Goal: Task Accomplishment & Management: Use online tool/utility

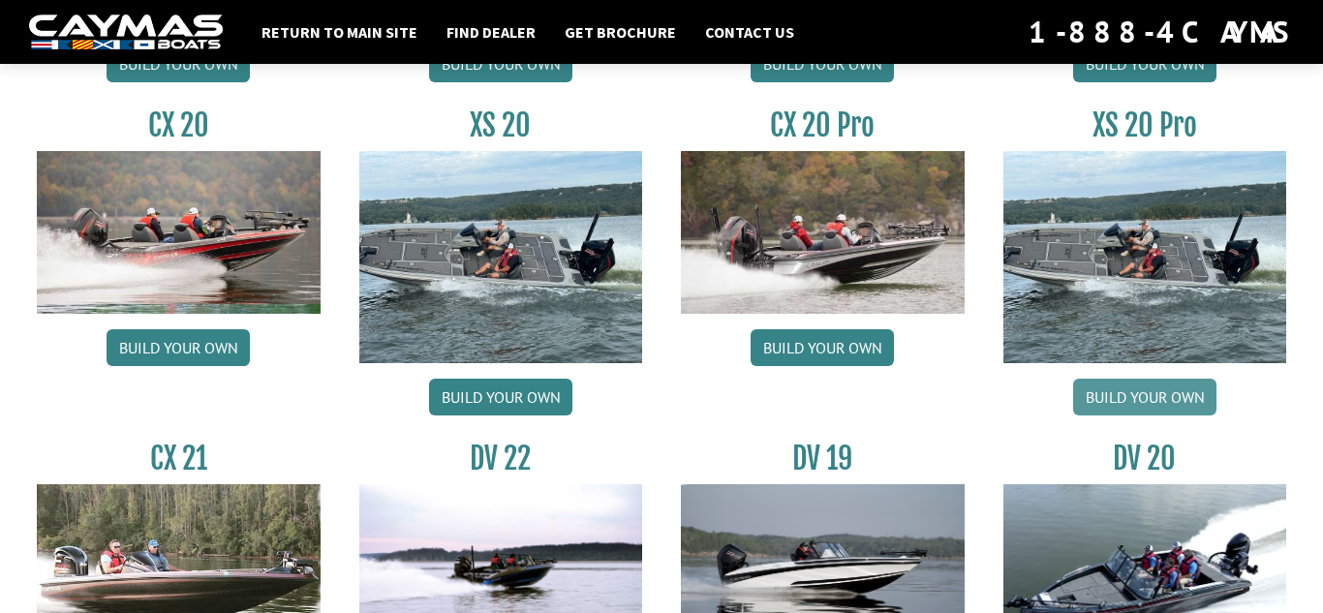
scroll to position [1934, 0]
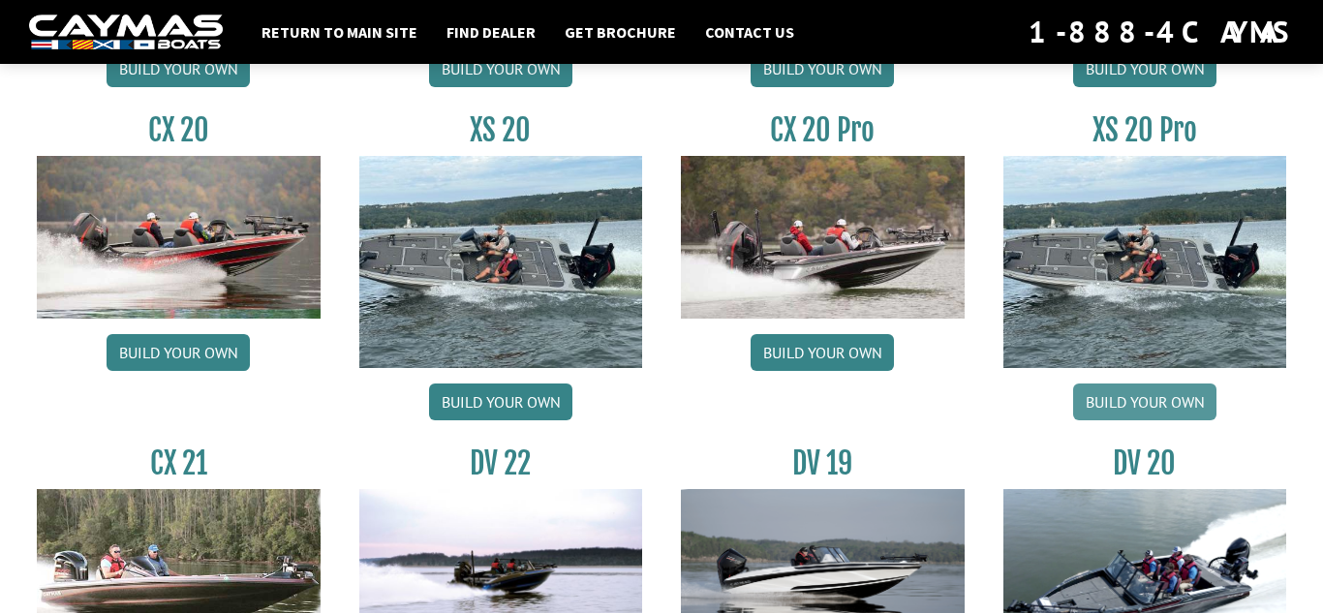
click at [1130, 402] on link "Build your own" at bounding box center [1144, 401] width 143 height 37
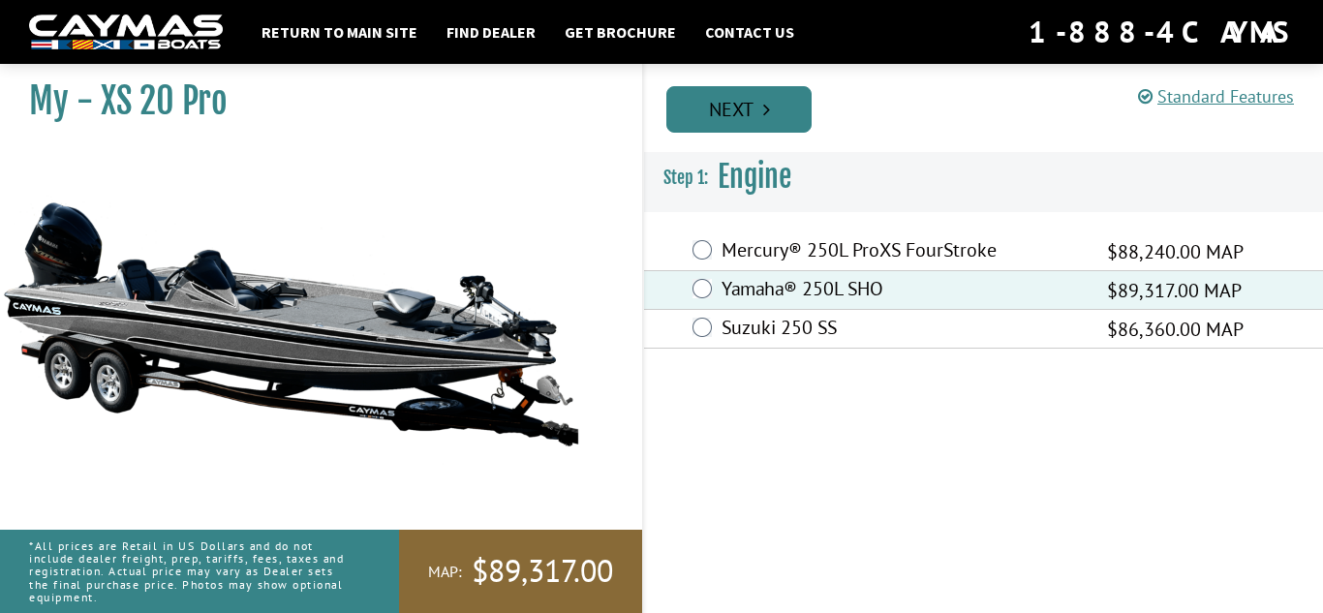
click at [739, 104] on link "Next" at bounding box center [738, 109] width 145 height 46
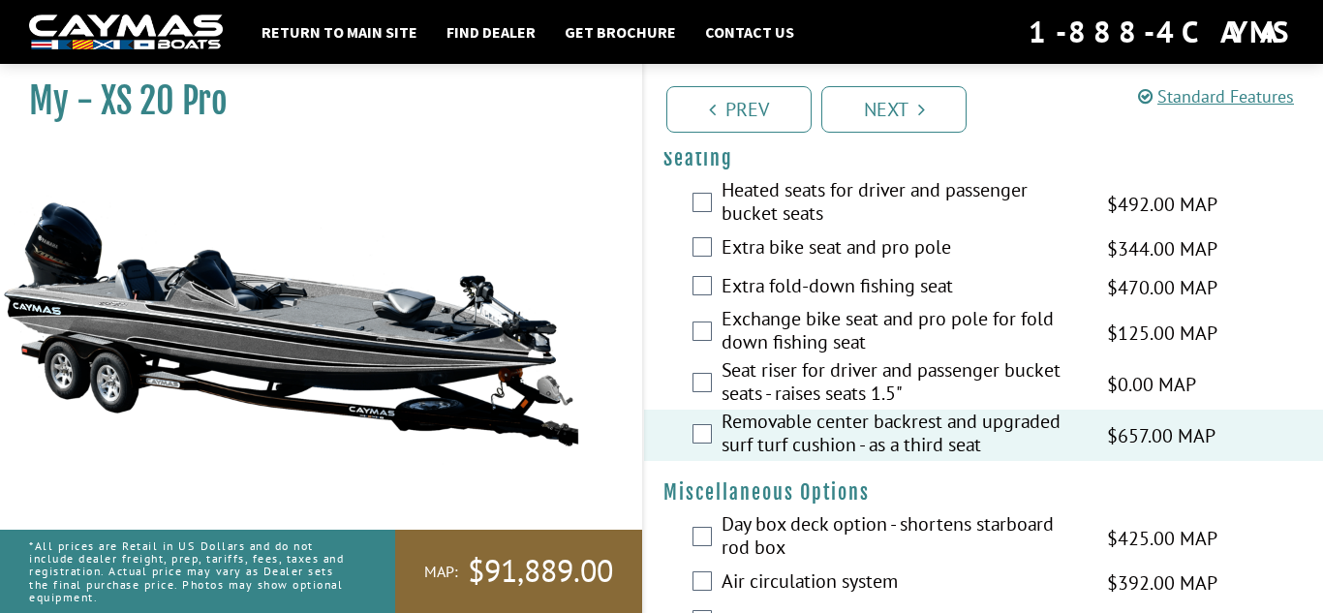
scroll to position [2854, 0]
click at [692, 359] on div "Exchange bike seat and pro pole for fold down fishing seat $125.00 MAP $148.00 …" at bounding box center [983, 333] width 679 height 51
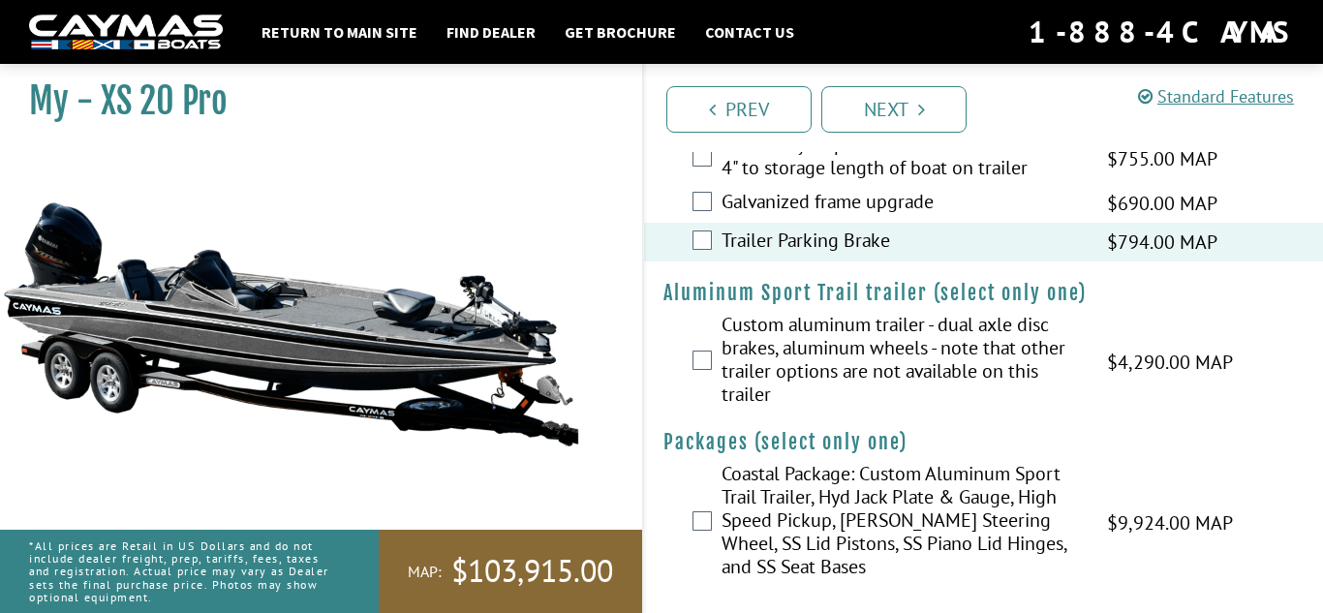
scroll to position [4330, 0]
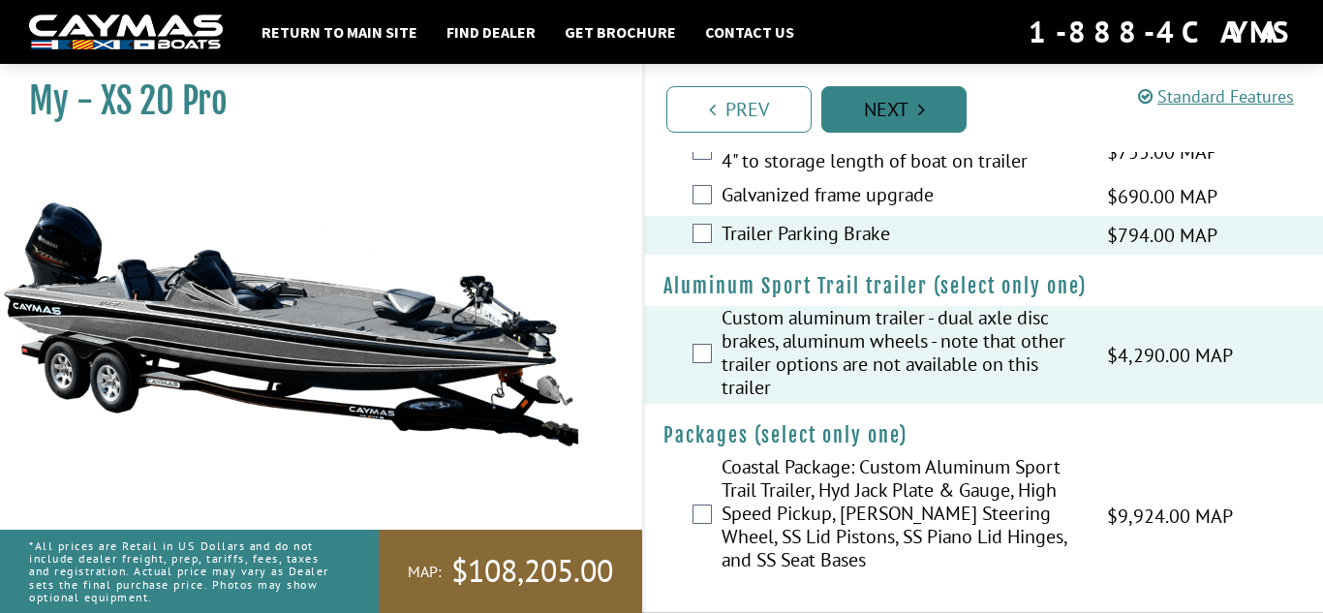
click at [867, 118] on link "Next" at bounding box center [893, 109] width 145 height 46
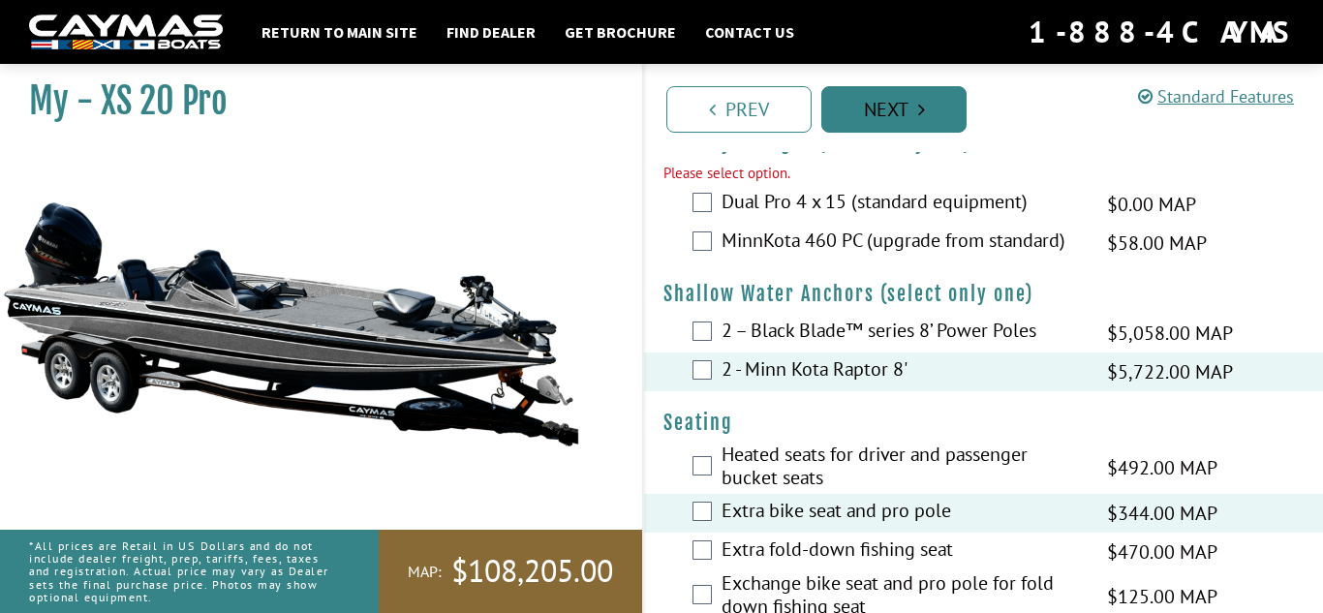
scroll to position [2605, 0]
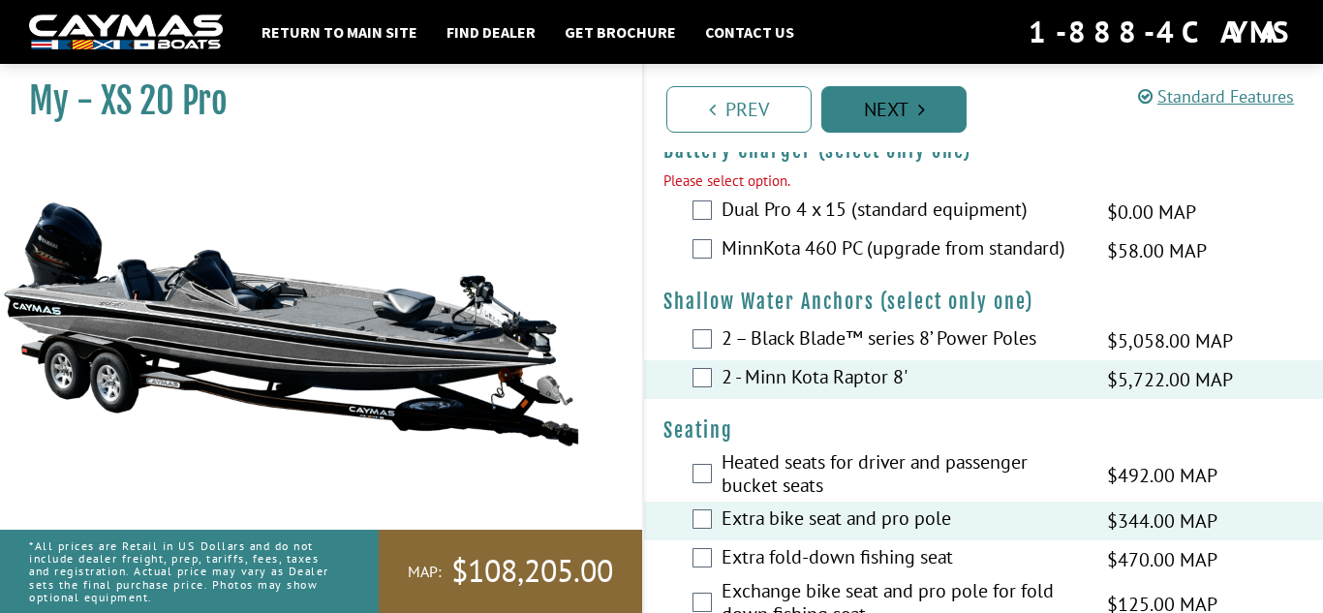
click at [867, 118] on link "Next" at bounding box center [893, 109] width 145 height 46
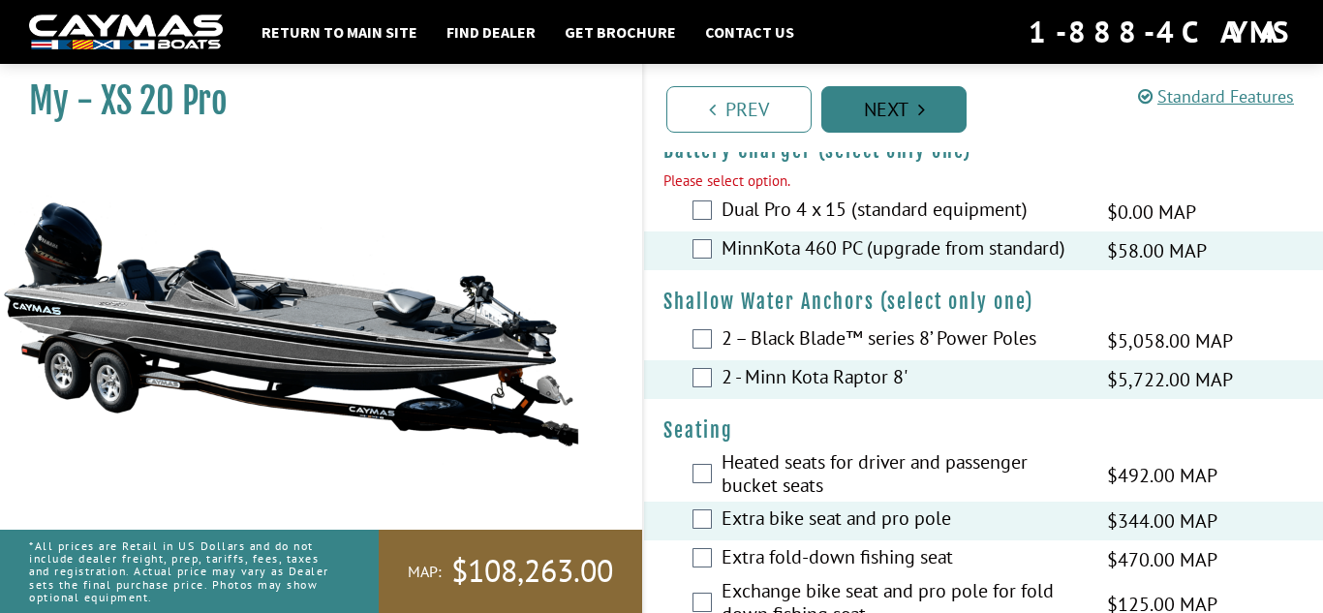
click at [906, 122] on link "Next" at bounding box center [893, 109] width 145 height 46
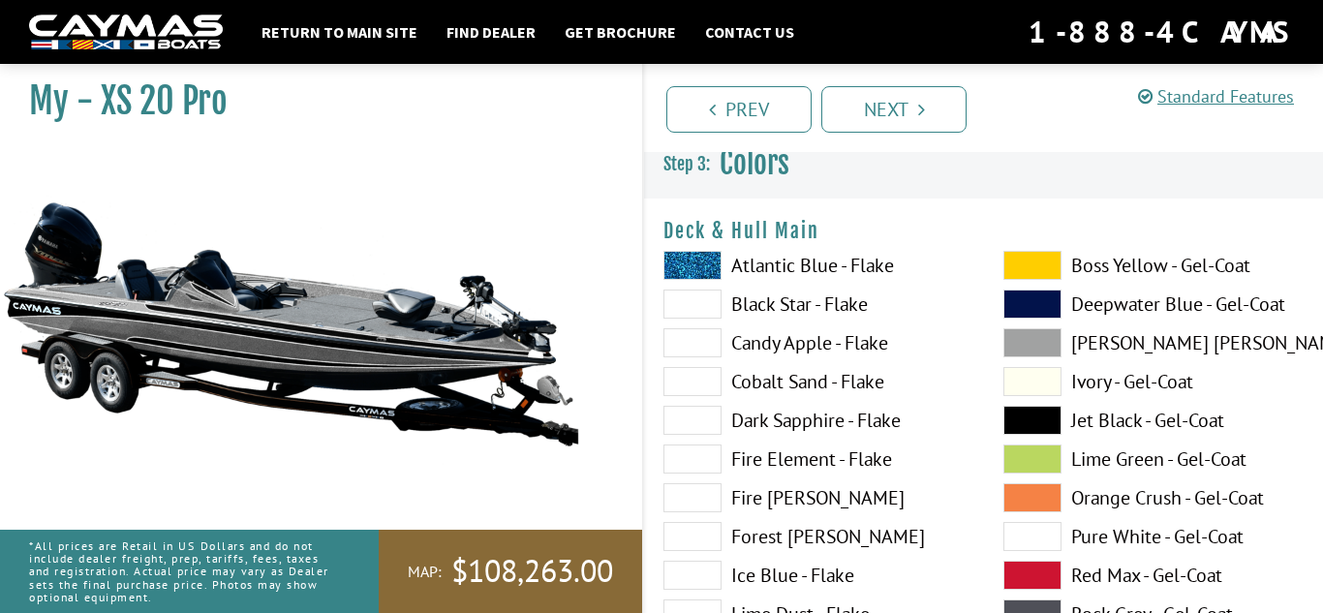
scroll to position [0, 0]
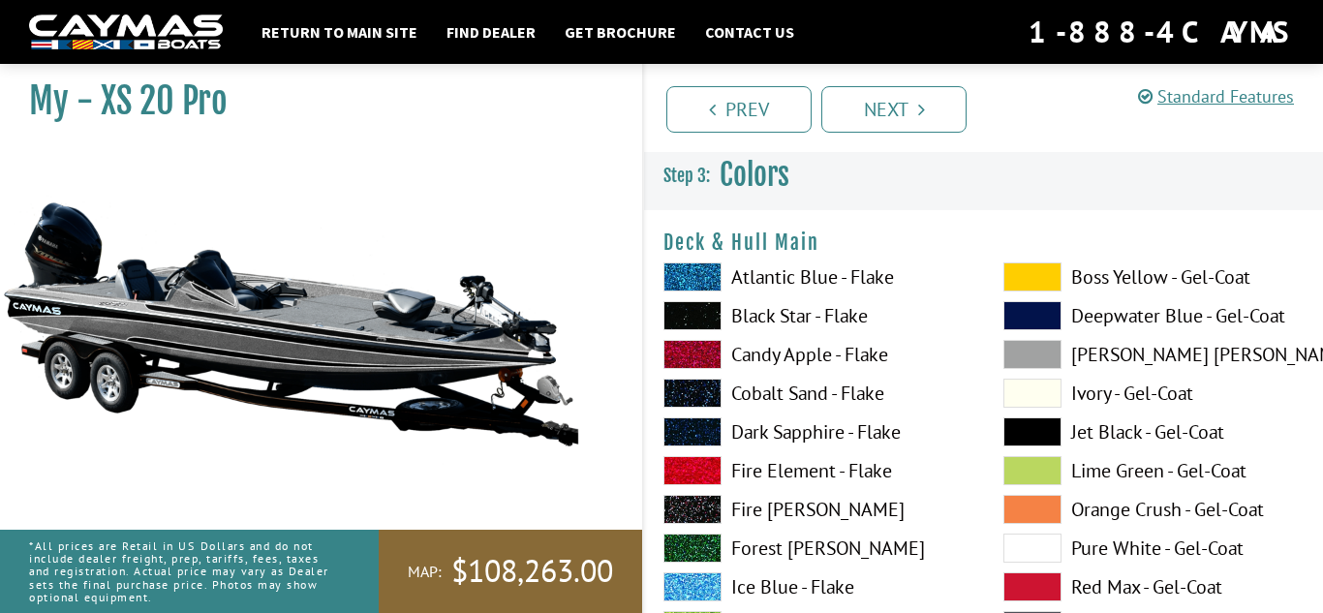
click at [862, 283] on label "Atlantic Blue - Flake" at bounding box center [813, 276] width 301 height 29
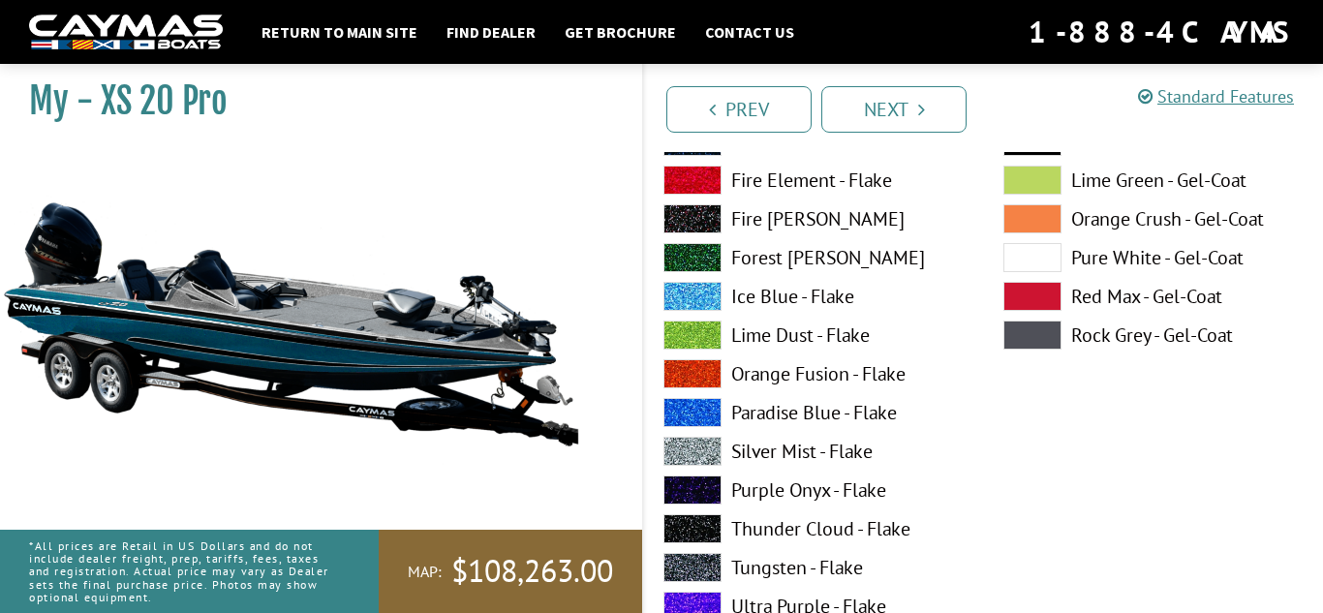
scroll to position [295, 0]
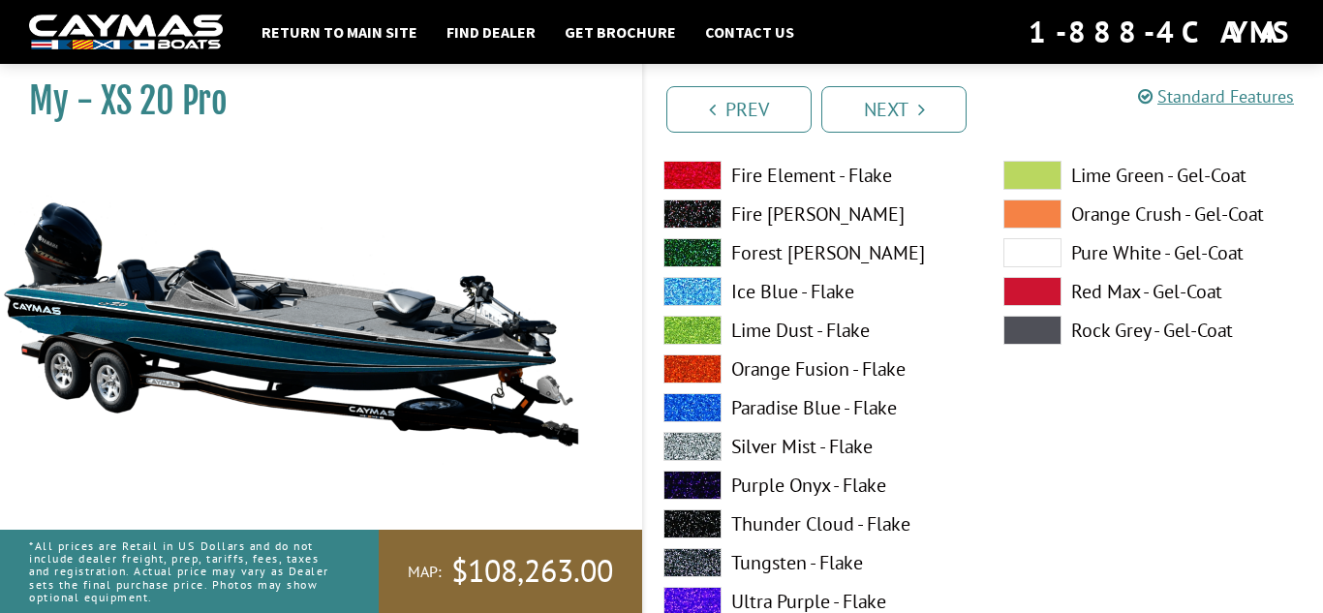
click at [761, 289] on label "Ice Blue - Flake" at bounding box center [813, 291] width 301 height 29
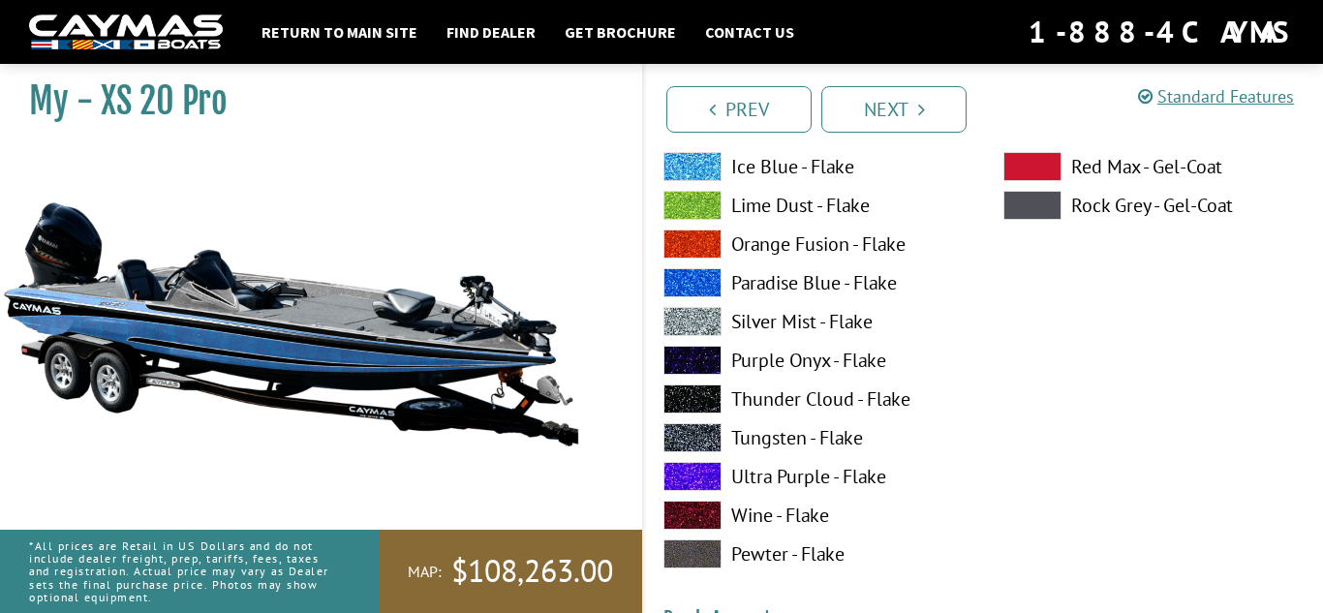
scroll to position [421, 0]
click at [797, 313] on label "Silver Mist - Flake" at bounding box center [813, 320] width 301 height 29
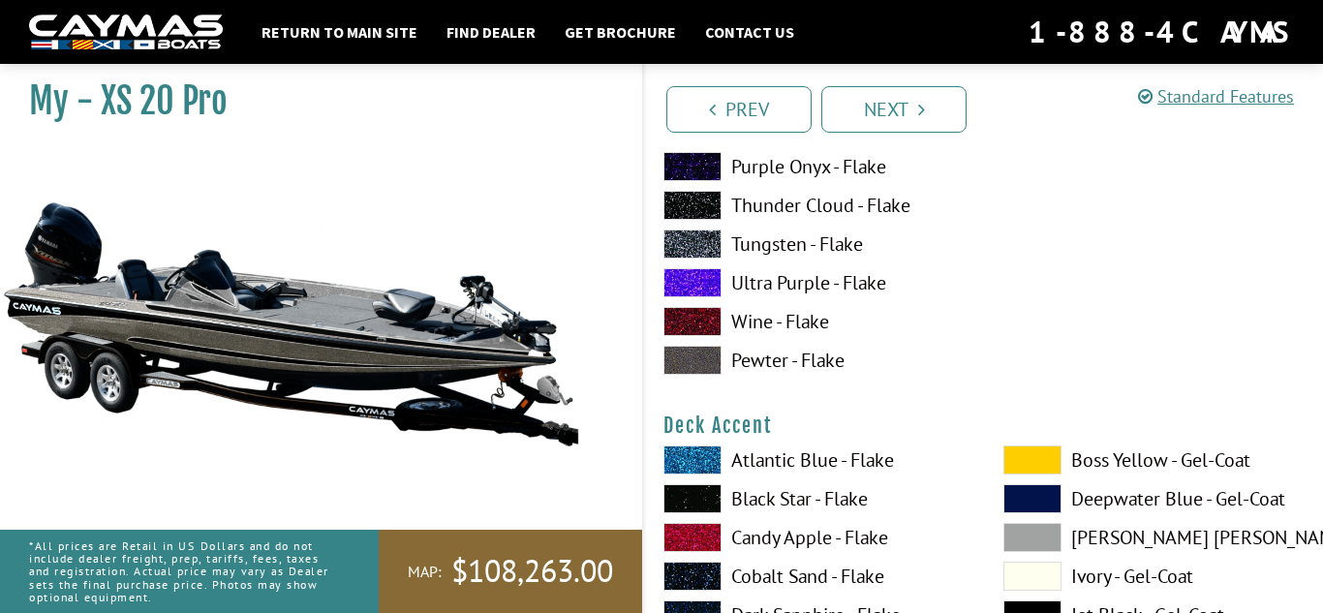
scroll to position [611, 0]
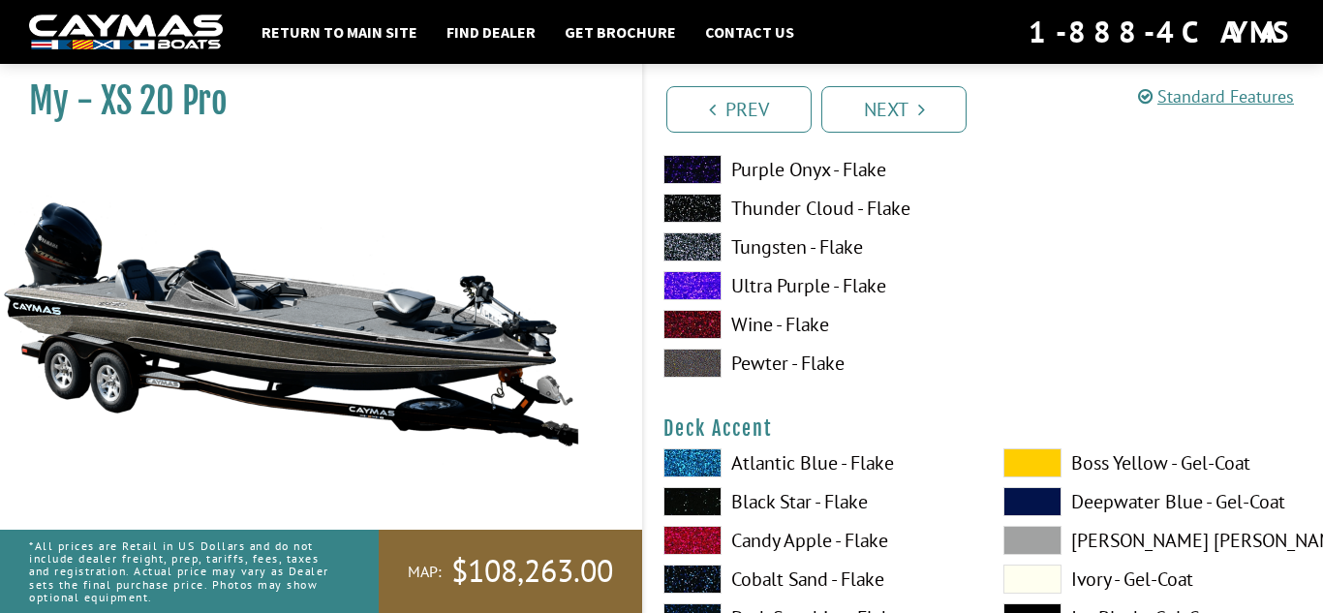
click at [797, 313] on label "Wine - Flake" at bounding box center [813, 324] width 301 height 29
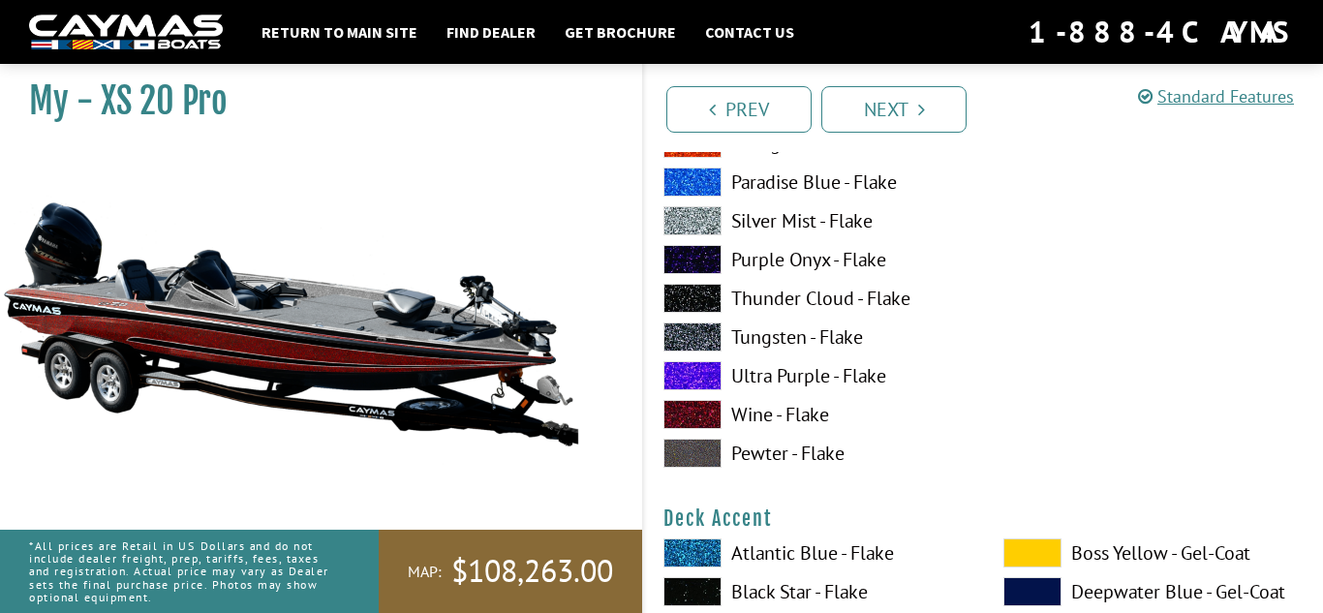
scroll to position [520, 0]
click at [789, 331] on label "Tungsten - Flake" at bounding box center [813, 337] width 301 height 29
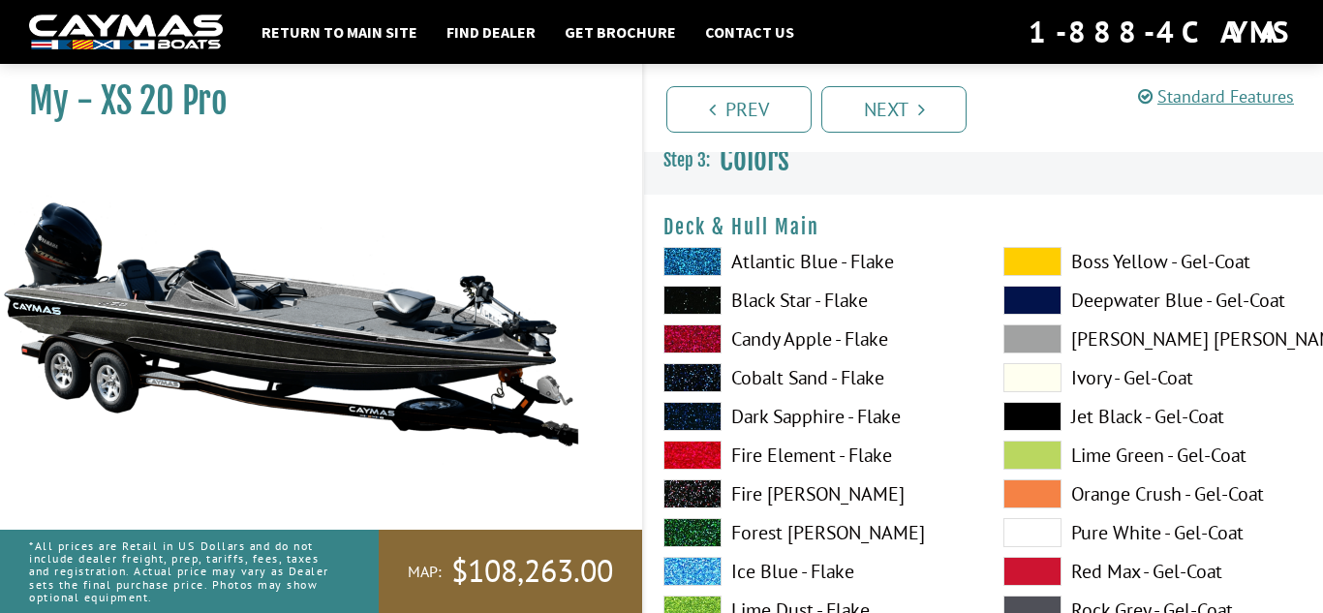
scroll to position [17, 0]
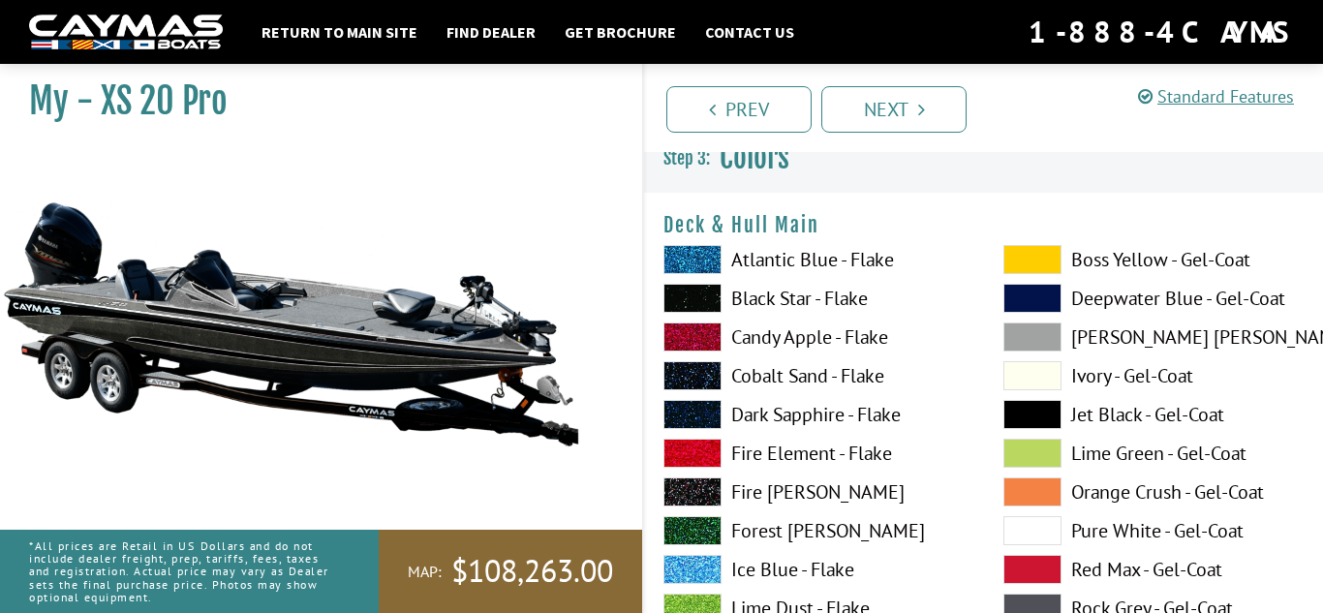
click at [849, 373] on label "Cobalt Sand - Flake" at bounding box center [813, 375] width 301 height 29
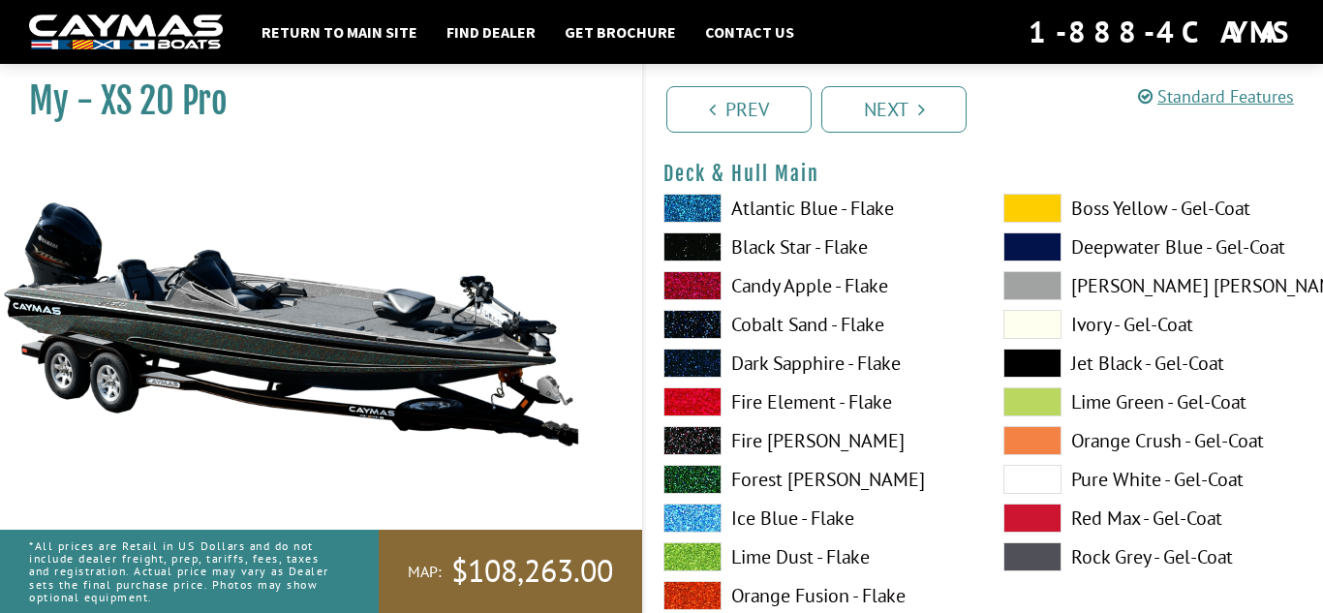
scroll to position [72, 0]
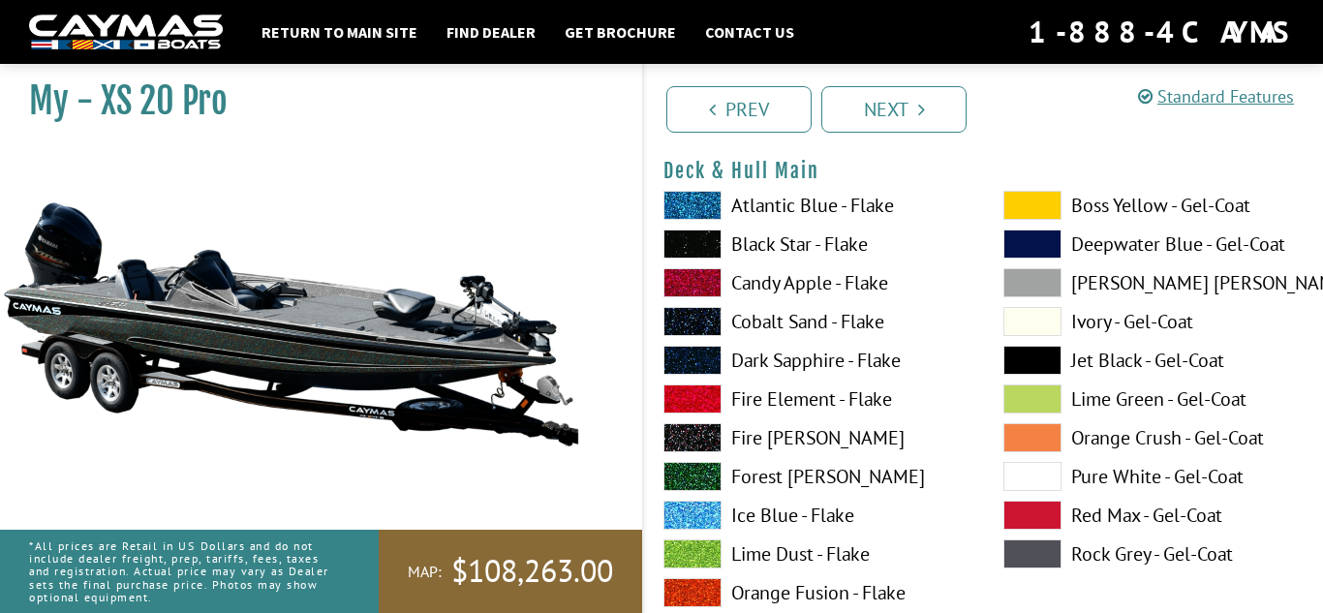
click at [849, 373] on label "Dark Sapphire - Flake" at bounding box center [813, 360] width 301 height 29
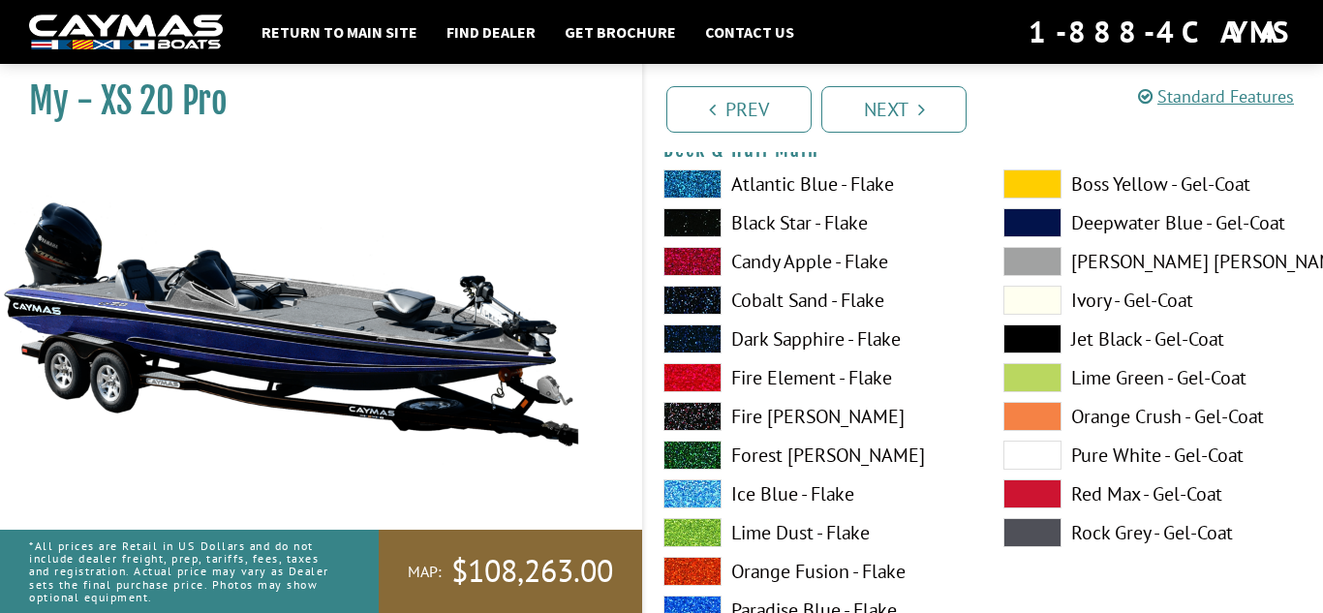
scroll to position [97, 0]
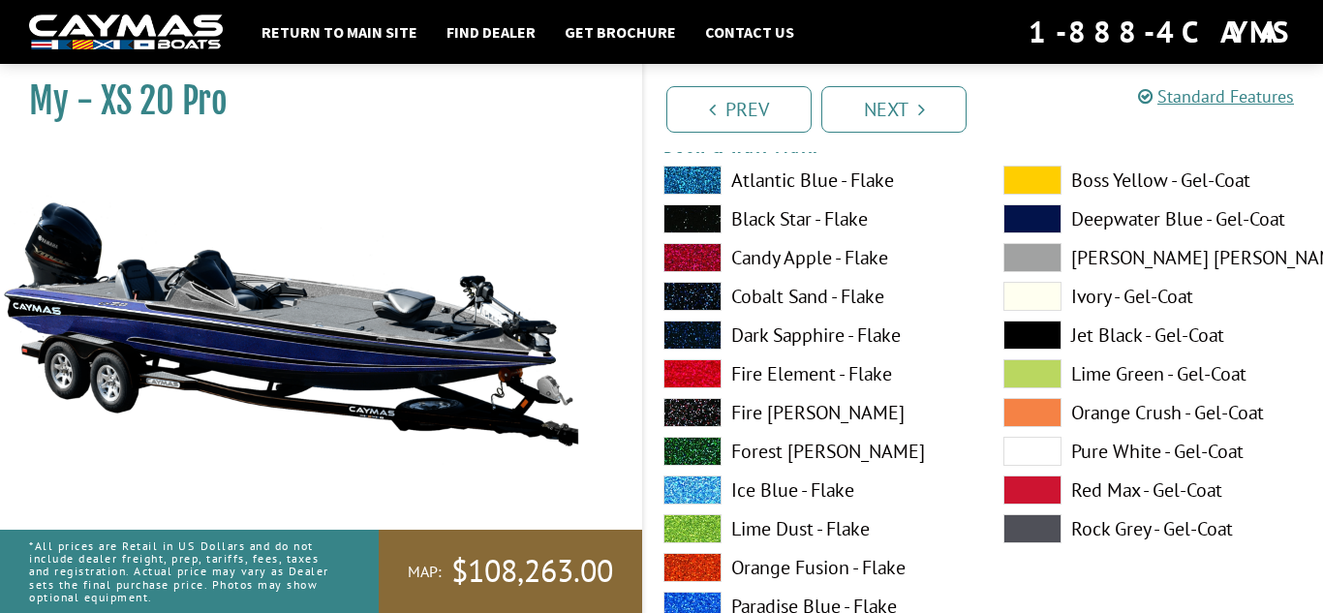
click at [849, 373] on label "Fire Element - Flake" at bounding box center [813, 373] width 301 height 29
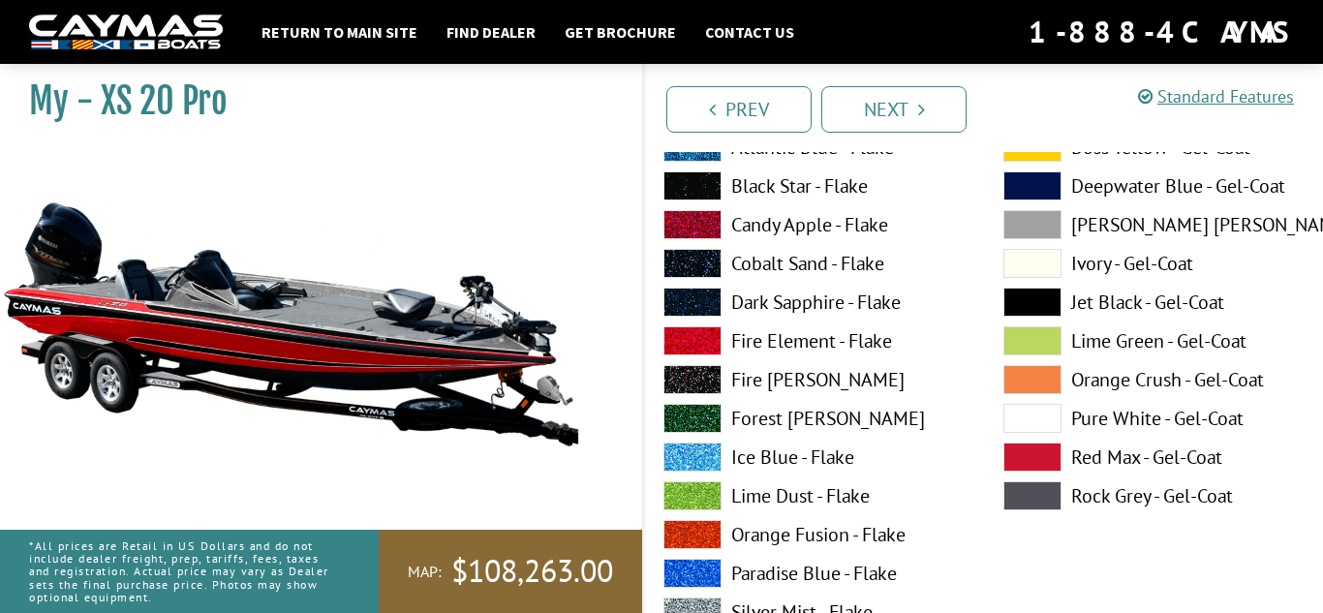
scroll to position [134, 0]
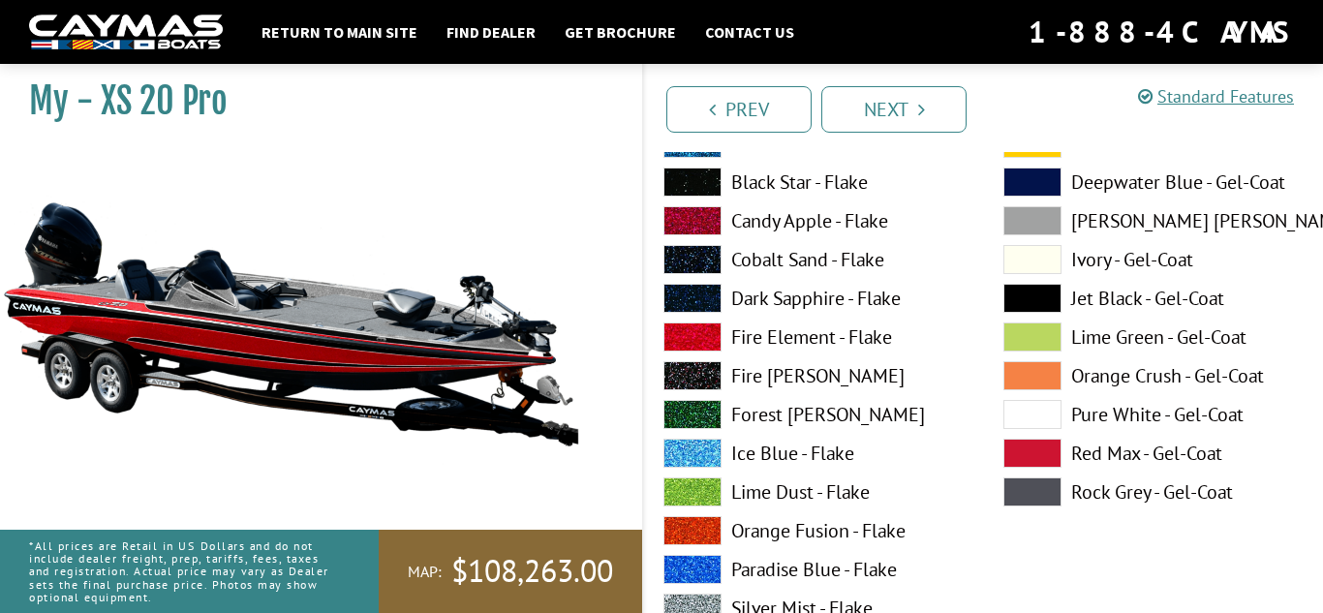
click at [838, 374] on label "Fire [PERSON_NAME]" at bounding box center [813, 375] width 301 height 29
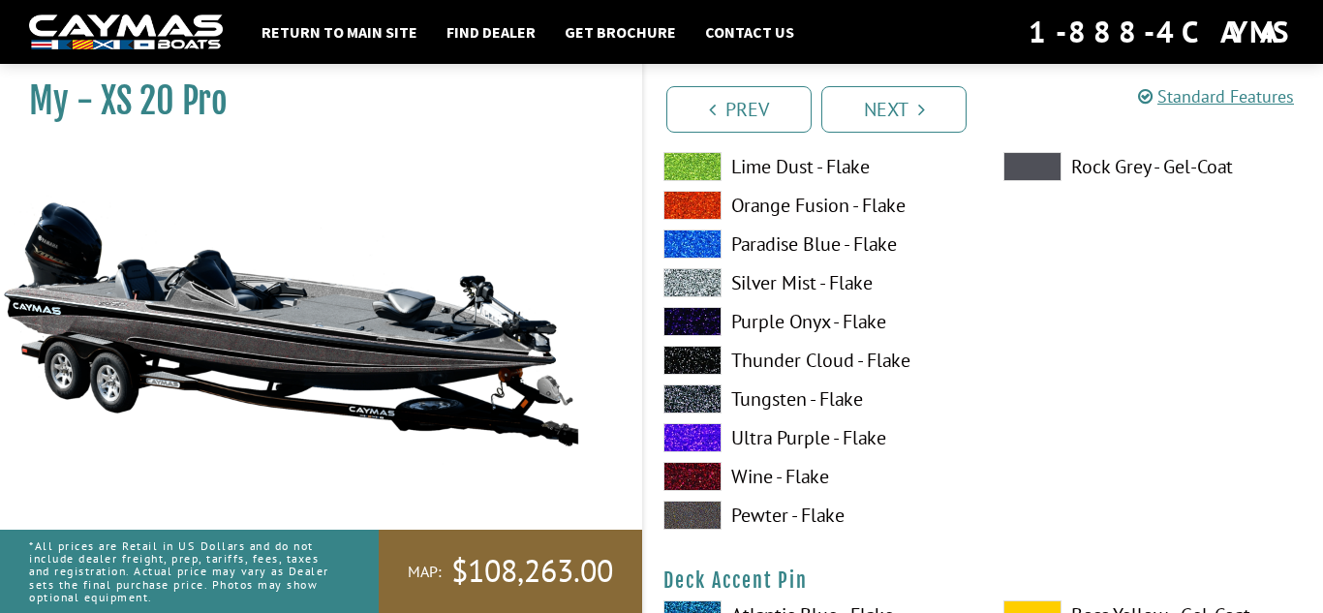
scroll to position [1257, 0]
click at [815, 444] on label "Ultra Purple - Flake" at bounding box center [813, 436] width 301 height 29
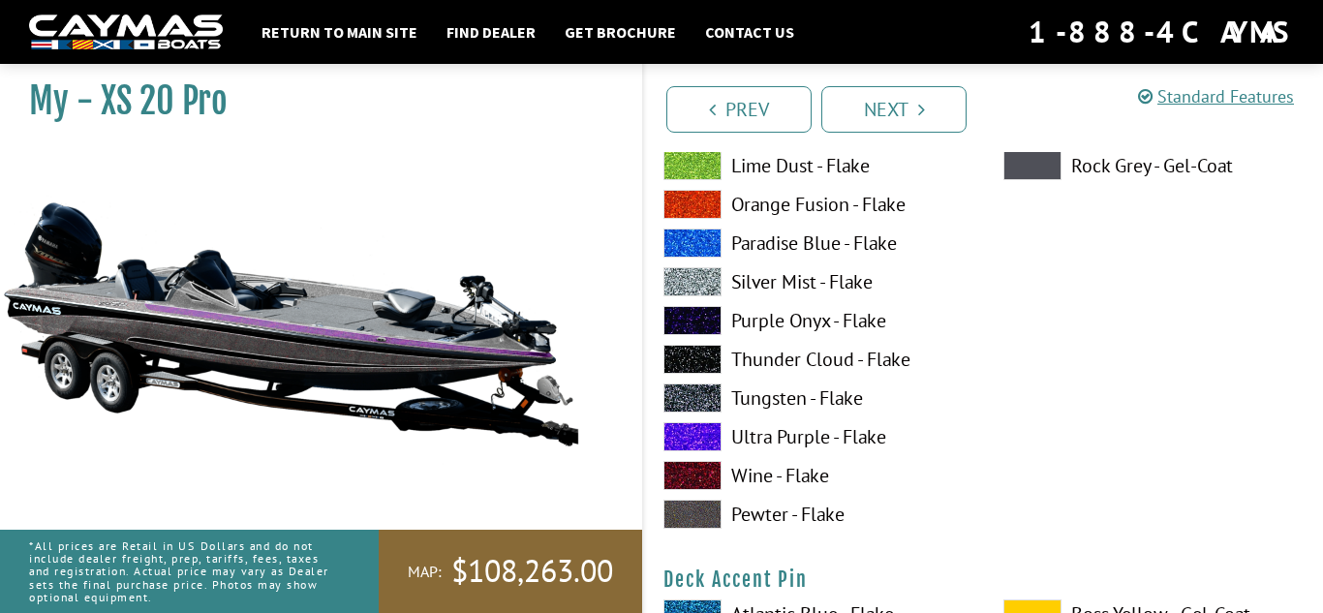
click at [776, 508] on label "Pewter - Flake" at bounding box center [813, 514] width 301 height 29
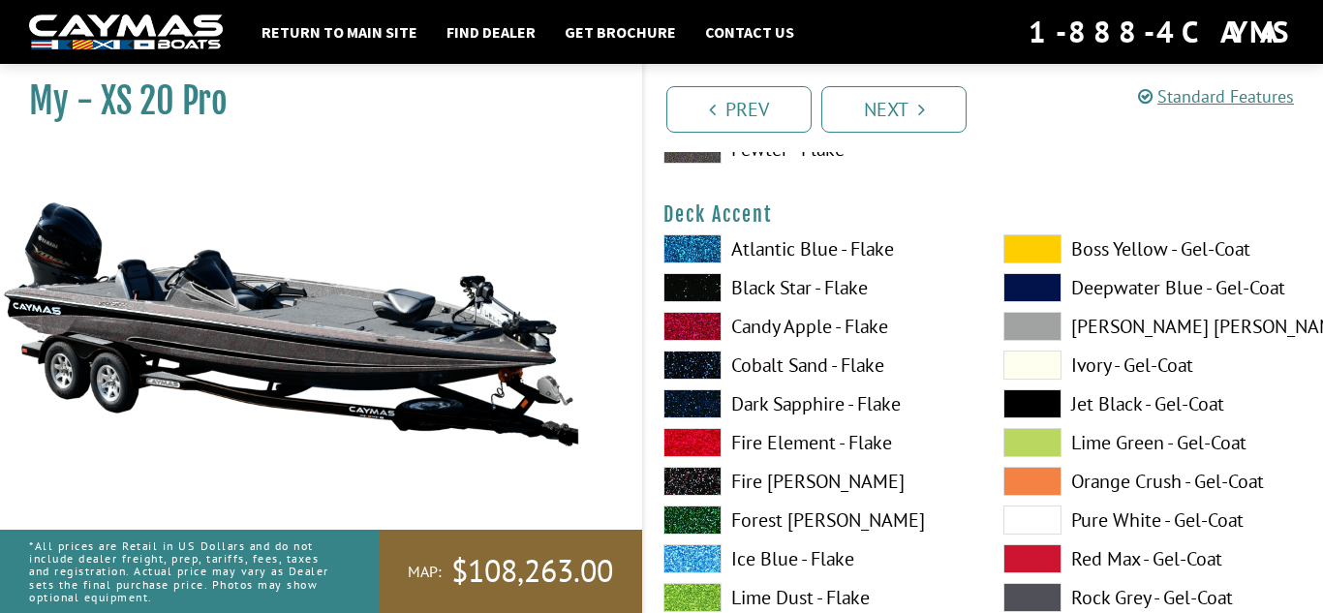
scroll to position [823, 0]
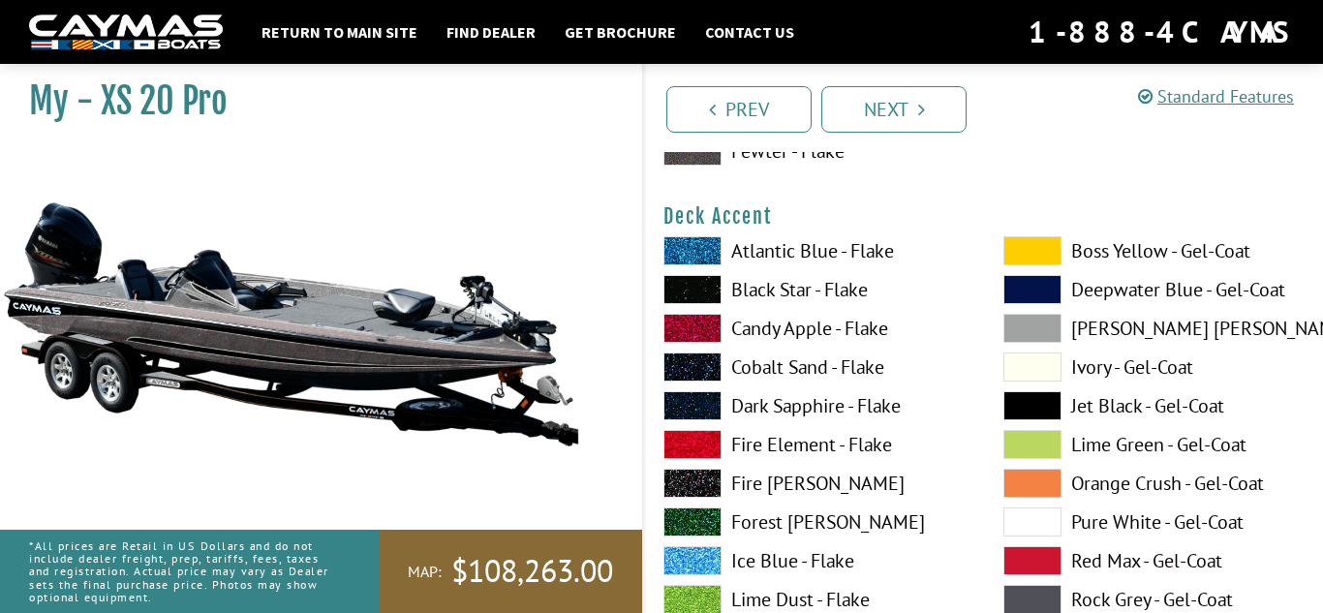
click at [816, 487] on label "Fire [PERSON_NAME]" at bounding box center [813, 483] width 301 height 29
click at [758, 361] on label "Cobalt Sand - Flake" at bounding box center [813, 366] width 301 height 29
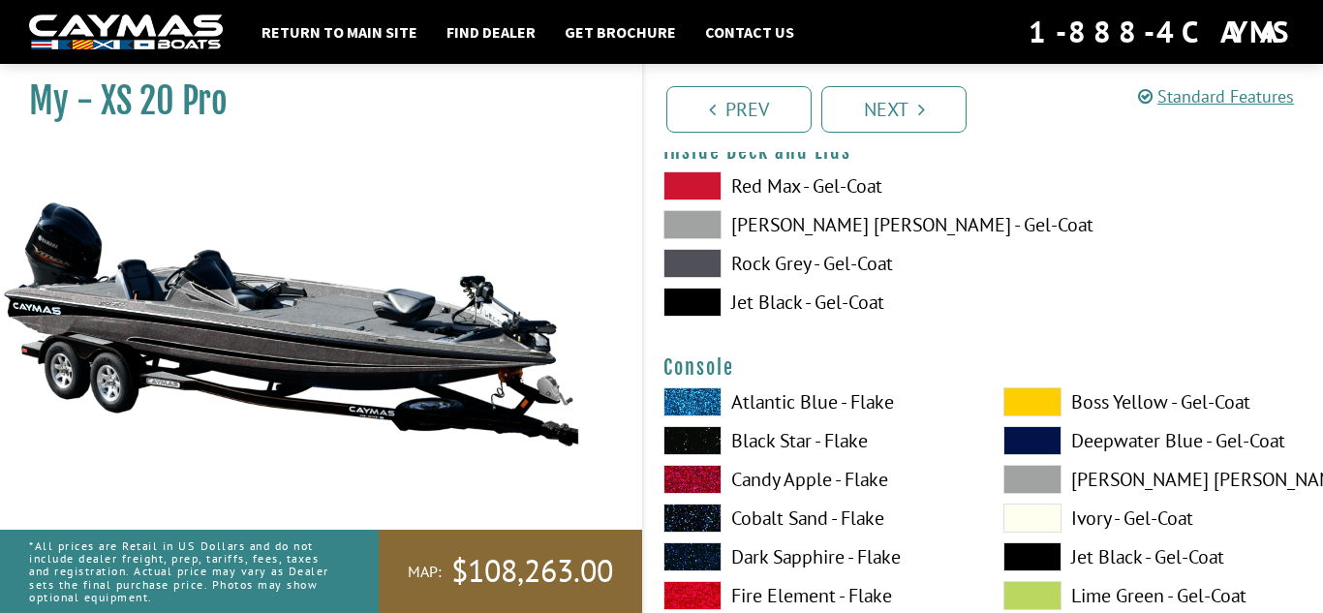
scroll to position [4076, 0]
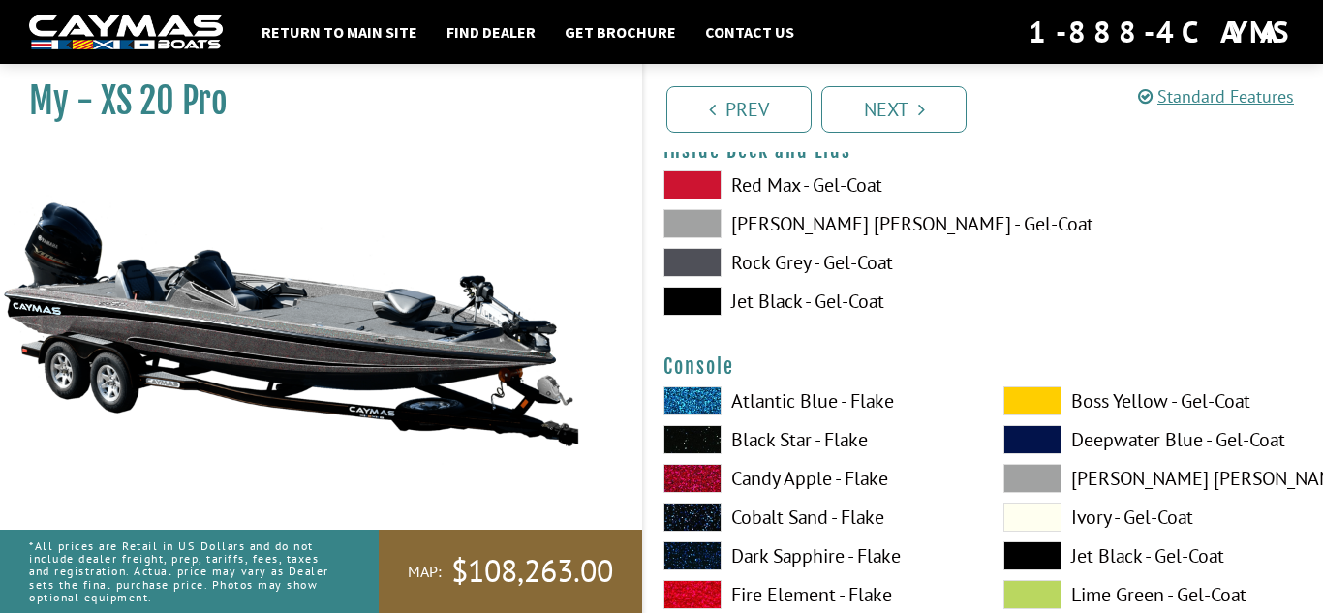
click at [740, 303] on label "Jet Black - Gel-Coat" at bounding box center [813, 301] width 301 height 29
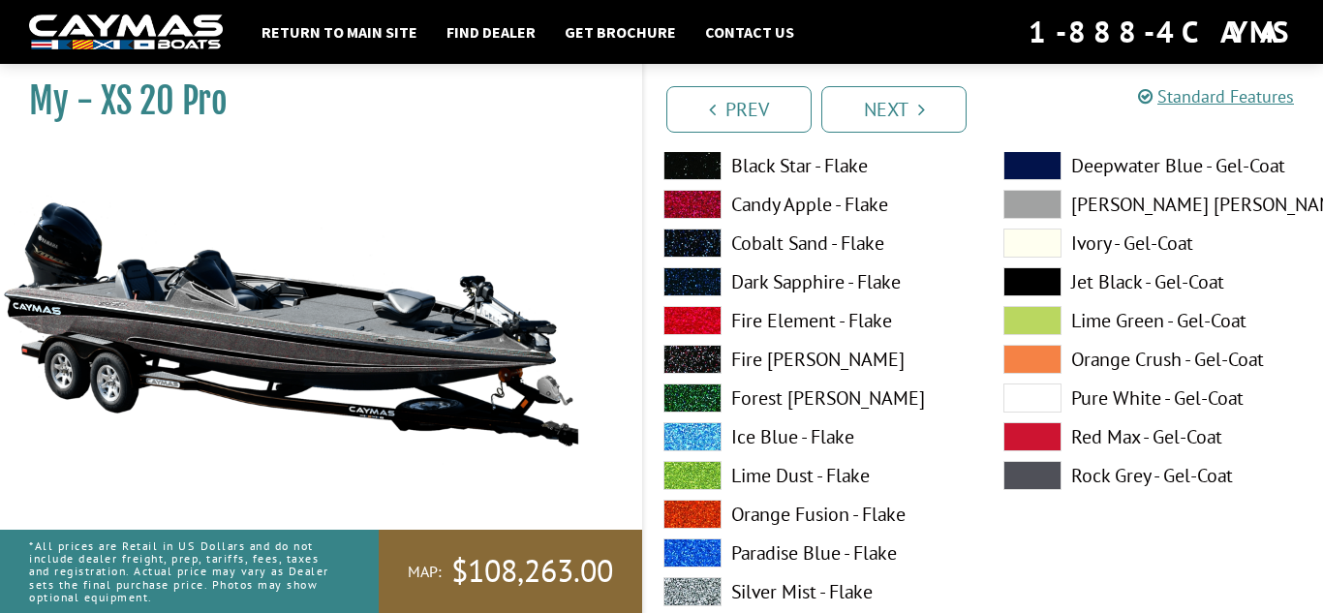
scroll to position [0, 0]
